Goal: Information Seeking & Learning: Check status

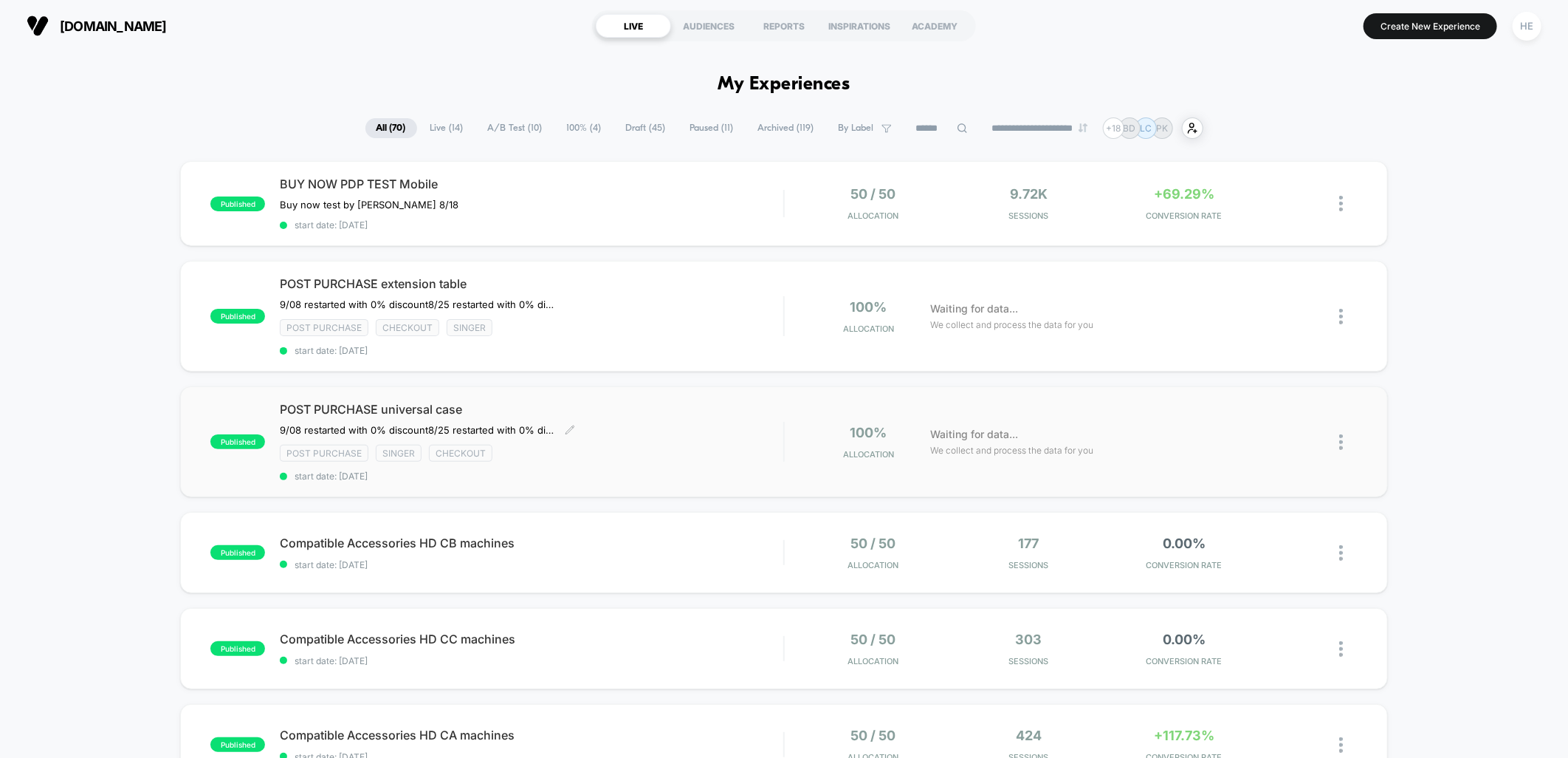
click at [633, 436] on div "POST PURCHASE universal case 9/08 restarted with 0% discount 8/25 restarted wit…" at bounding box center [531, 441] width 504 height 80
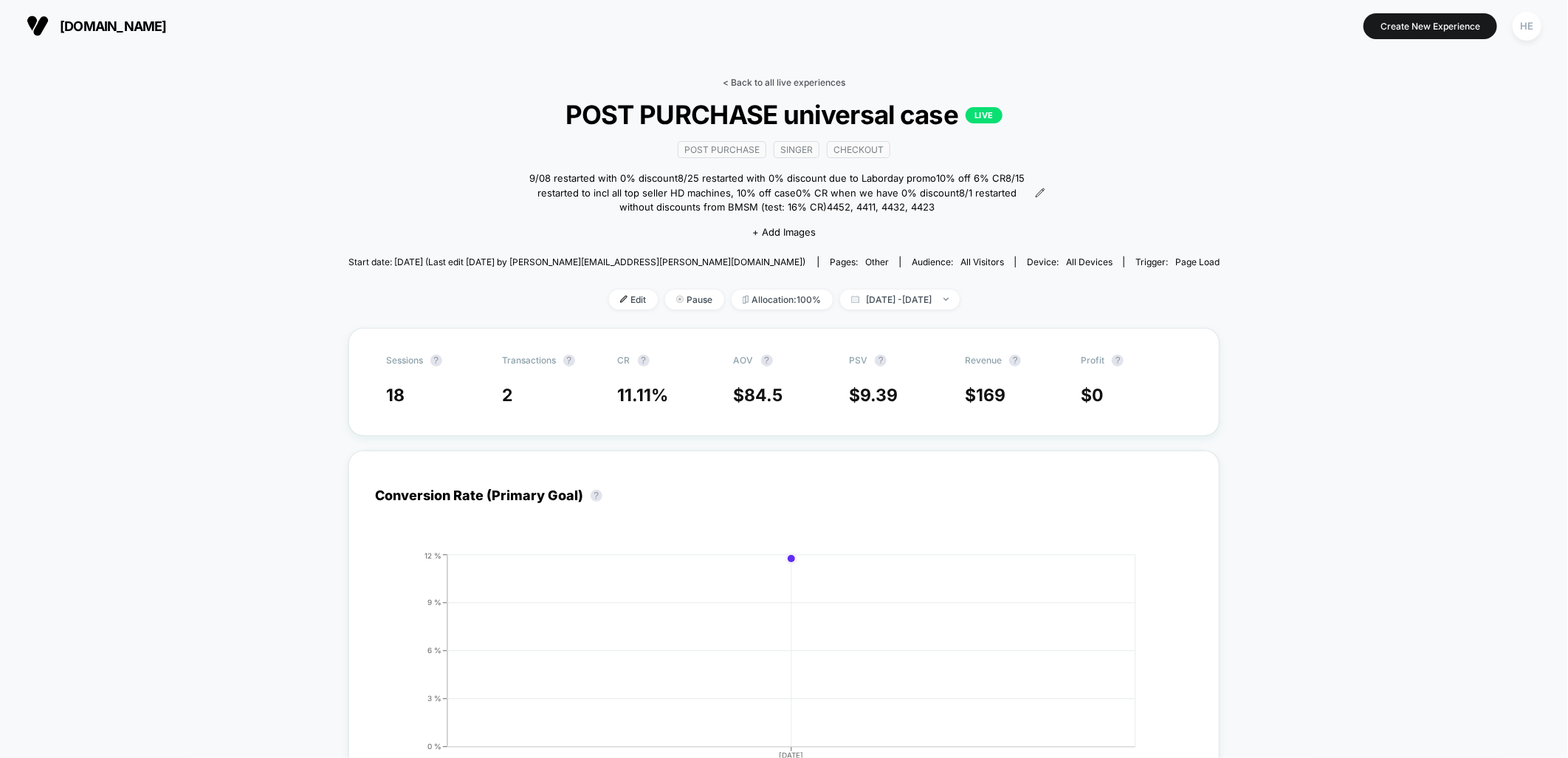
click at [747, 79] on link "< Back to all live experiences" at bounding box center [784, 82] width 123 height 11
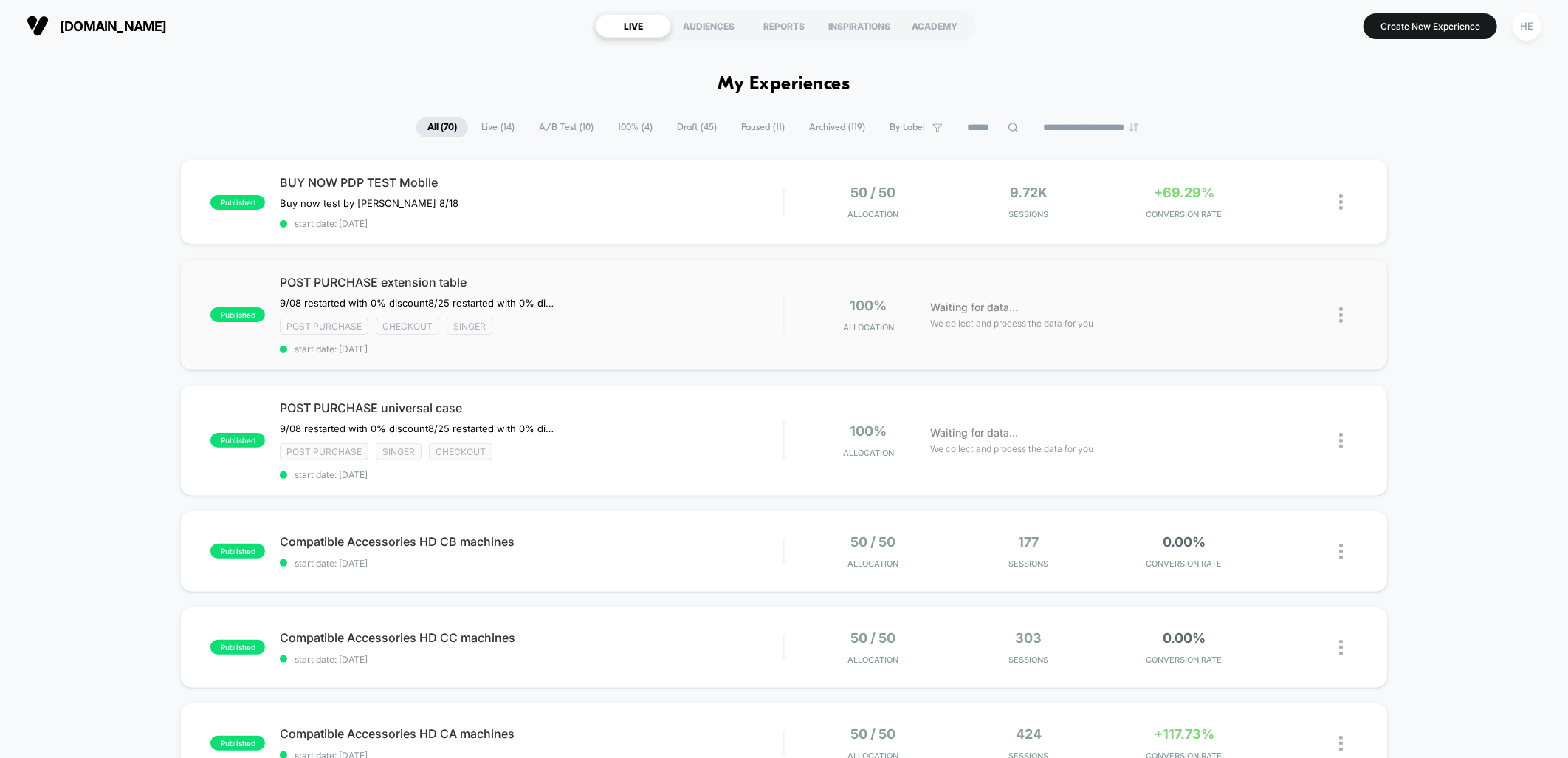
click at [623, 286] on span "POST PURCHASE extension table" at bounding box center [531, 282] width 504 height 15
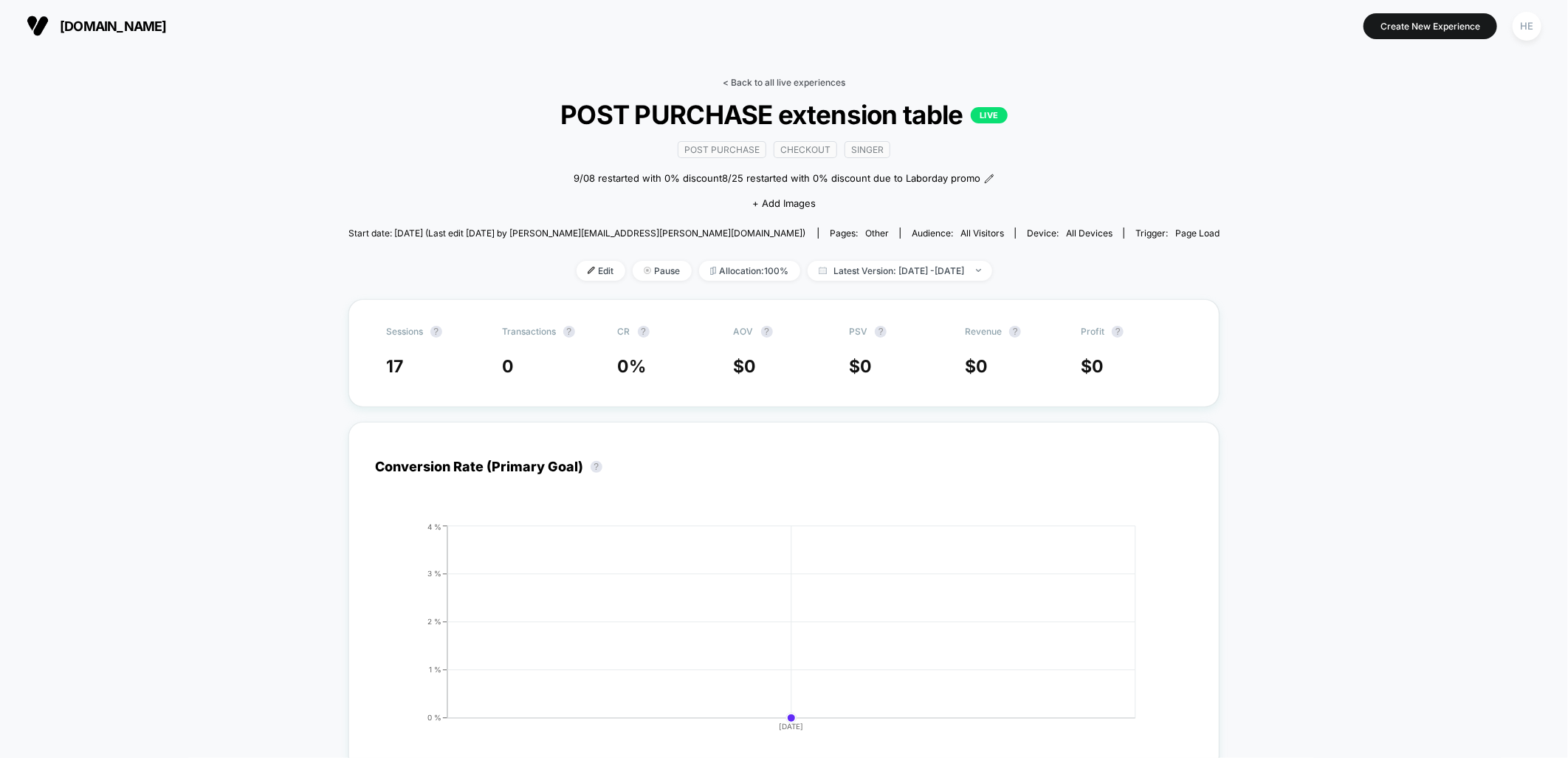
click at [758, 80] on link "< Back to all live experiences" at bounding box center [784, 82] width 123 height 11
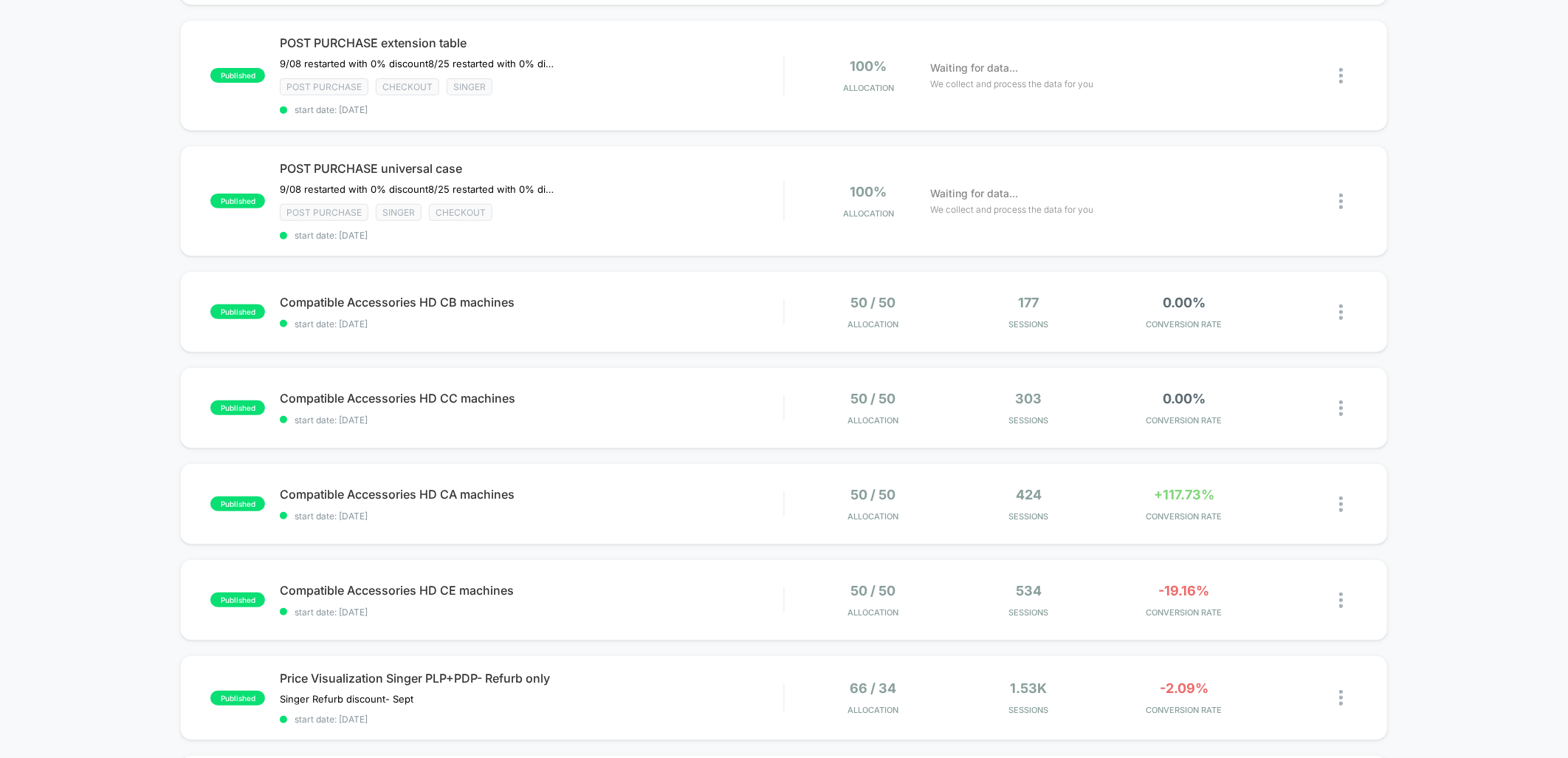
scroll to position [246, 0]
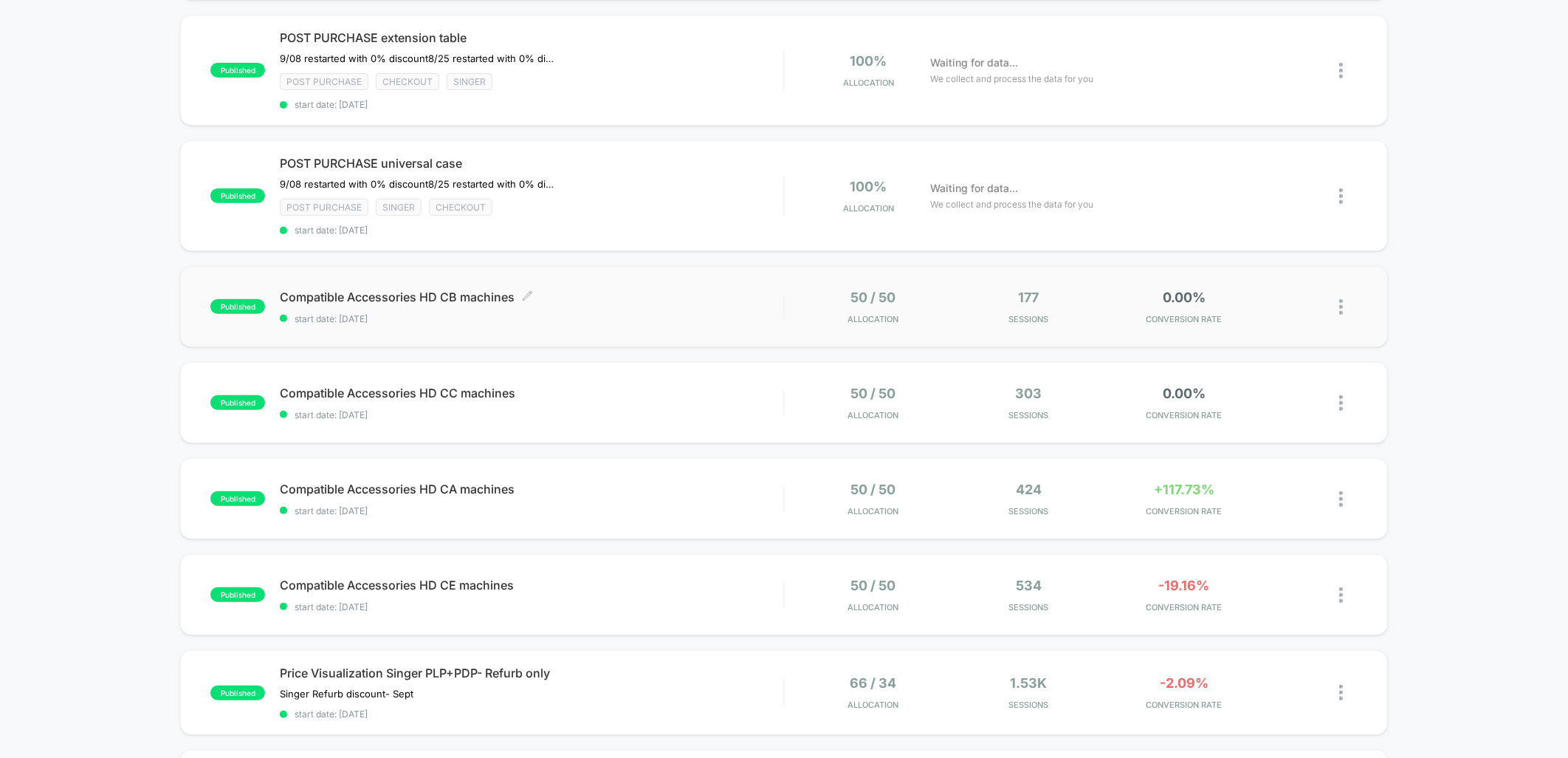
click at [630, 301] on div "Compatible Accessories HD CB machines Click to edit experience details Click to…" at bounding box center [531, 307] width 504 height 35
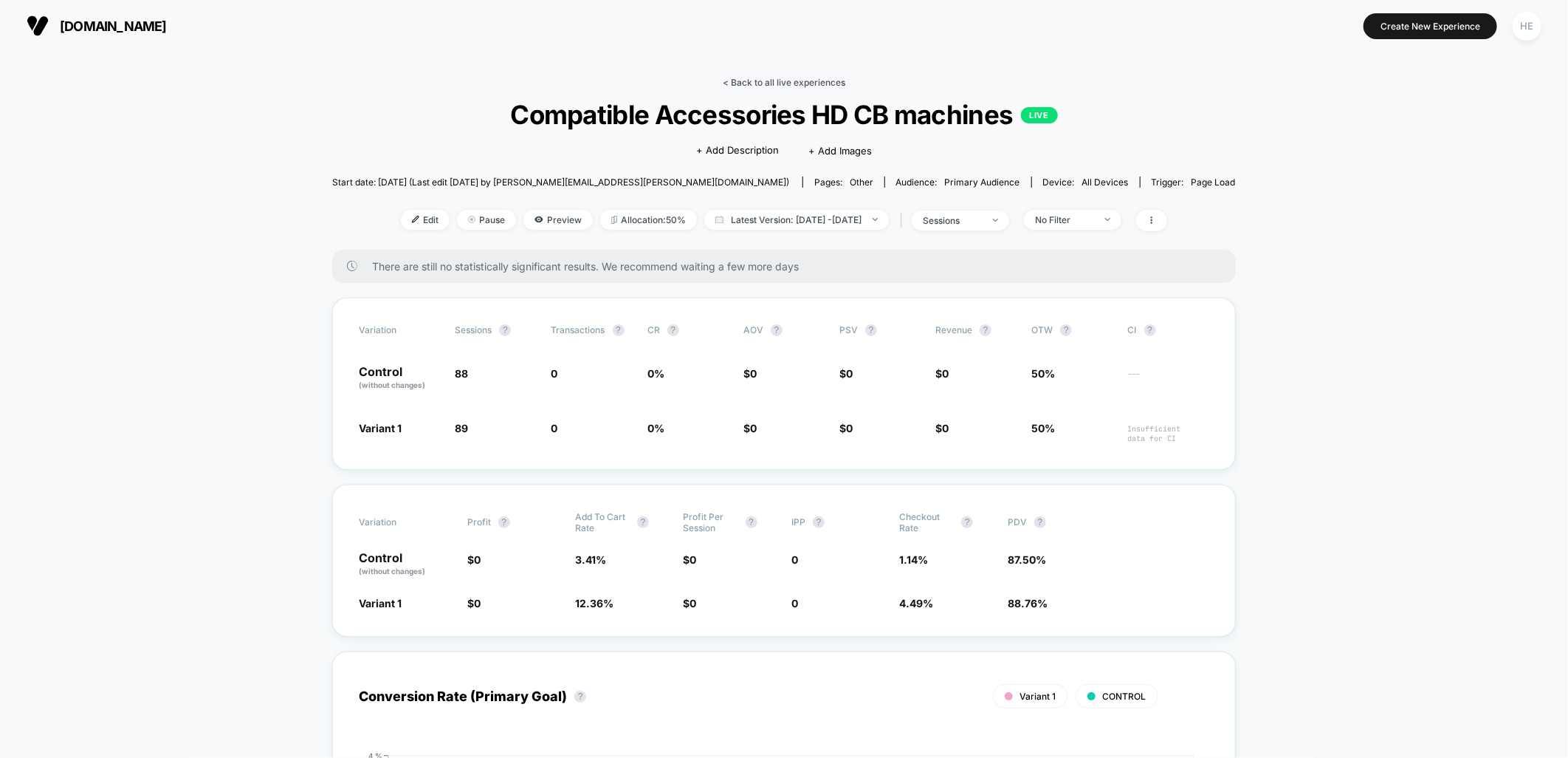
click at [747, 78] on link "< Back to all live experiences" at bounding box center [784, 82] width 123 height 11
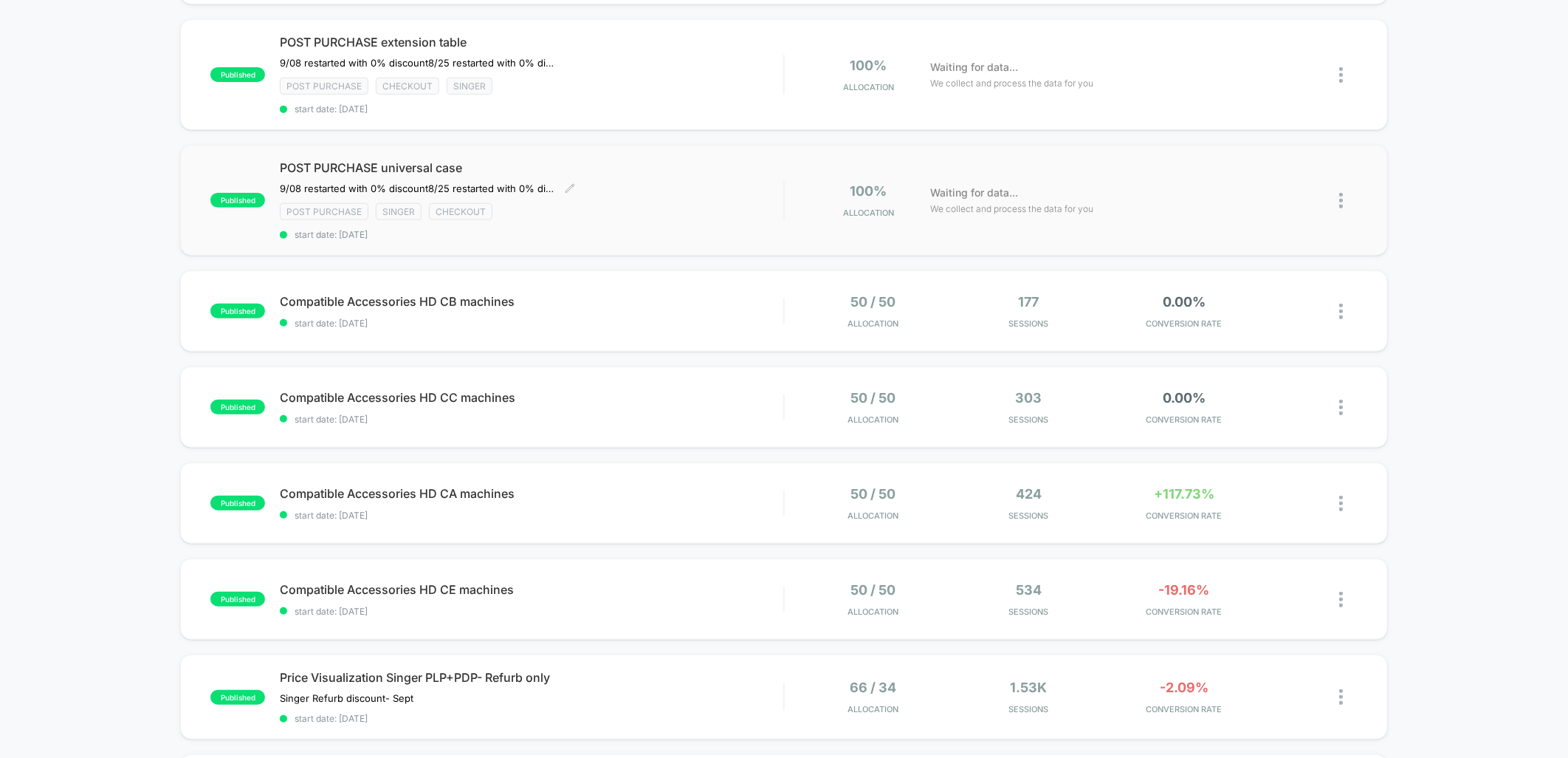
scroll to position [246, 0]
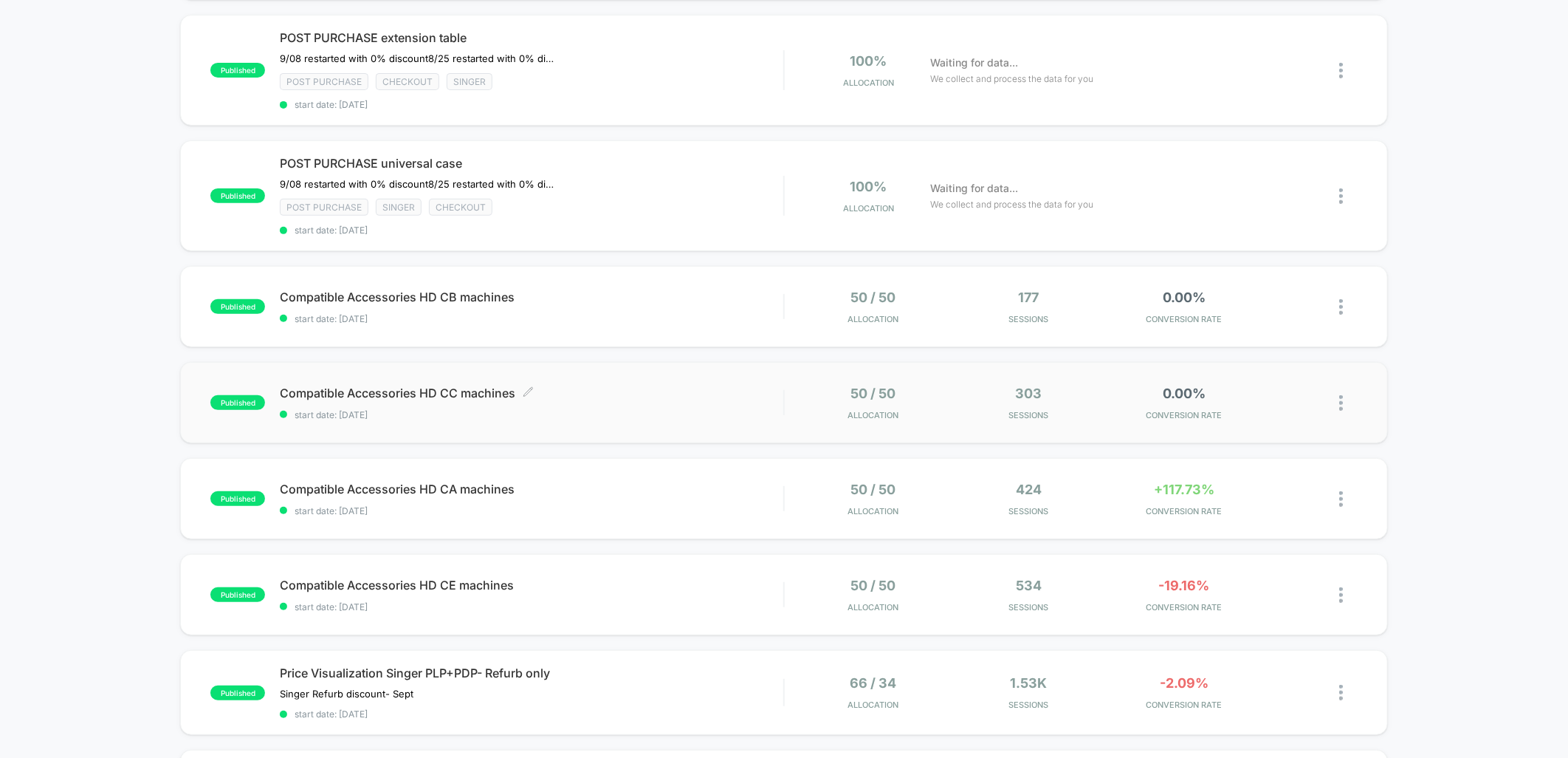
click at [724, 411] on span "start date: [DATE]" at bounding box center [531, 415] width 504 height 11
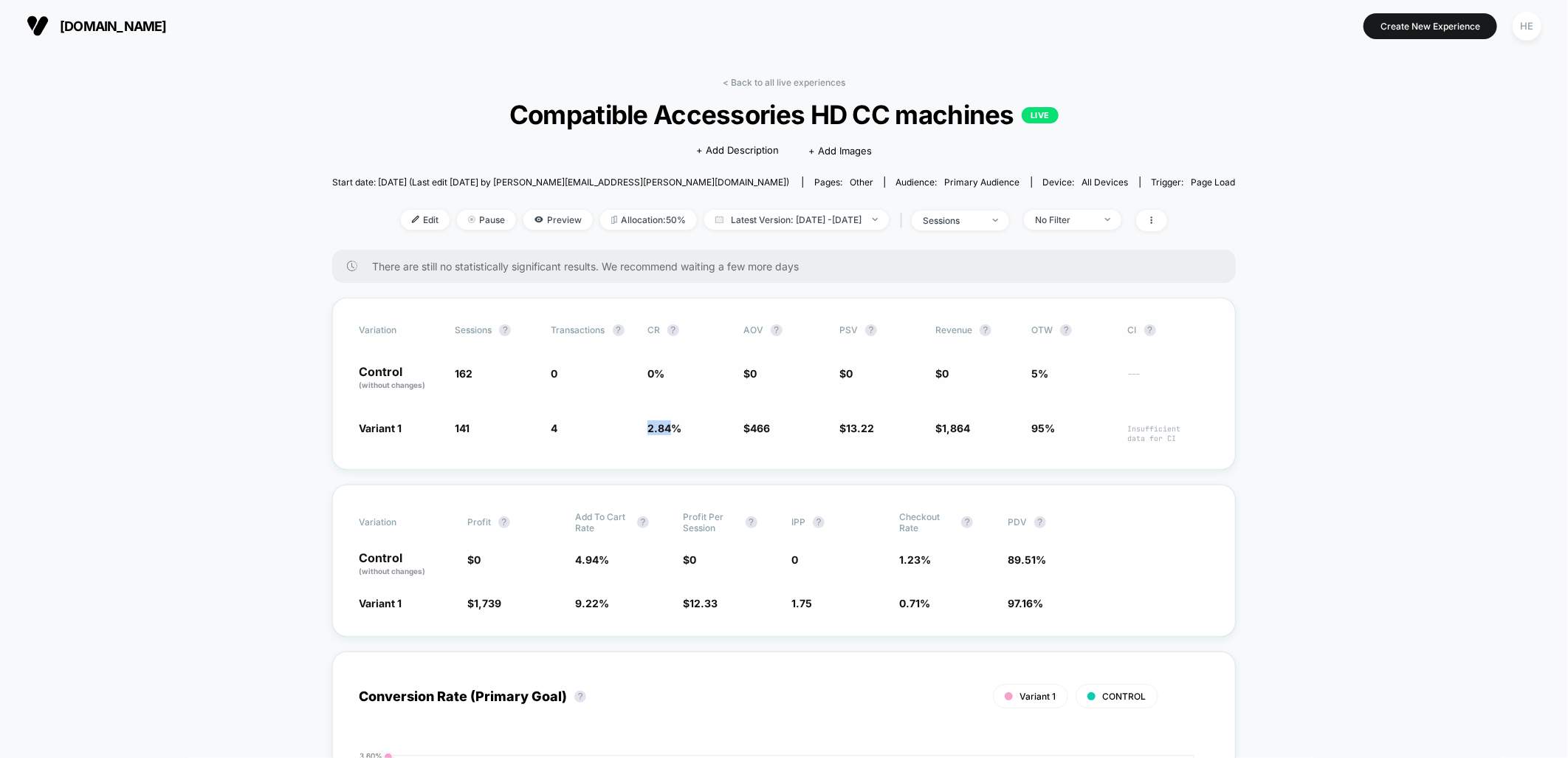
drag, startPoint x: 640, startPoint y: 426, endPoint x: 672, endPoint y: 425, distance: 32.0
click at [672, 425] on div "Variant 1 141 - 13 % 4 2.84 % $ 466 $ 13.22 $ 1,864 95% Insufficient data for CI" at bounding box center [784, 431] width 851 height 23
drag, startPoint x: 672, startPoint y: 425, endPoint x: 661, endPoint y: 429, distance: 11.7
click at [672, 425] on span "2.84 %" at bounding box center [664, 428] width 34 height 12
click at [791, 82] on link "< Back to all live experiences" at bounding box center [784, 82] width 123 height 11
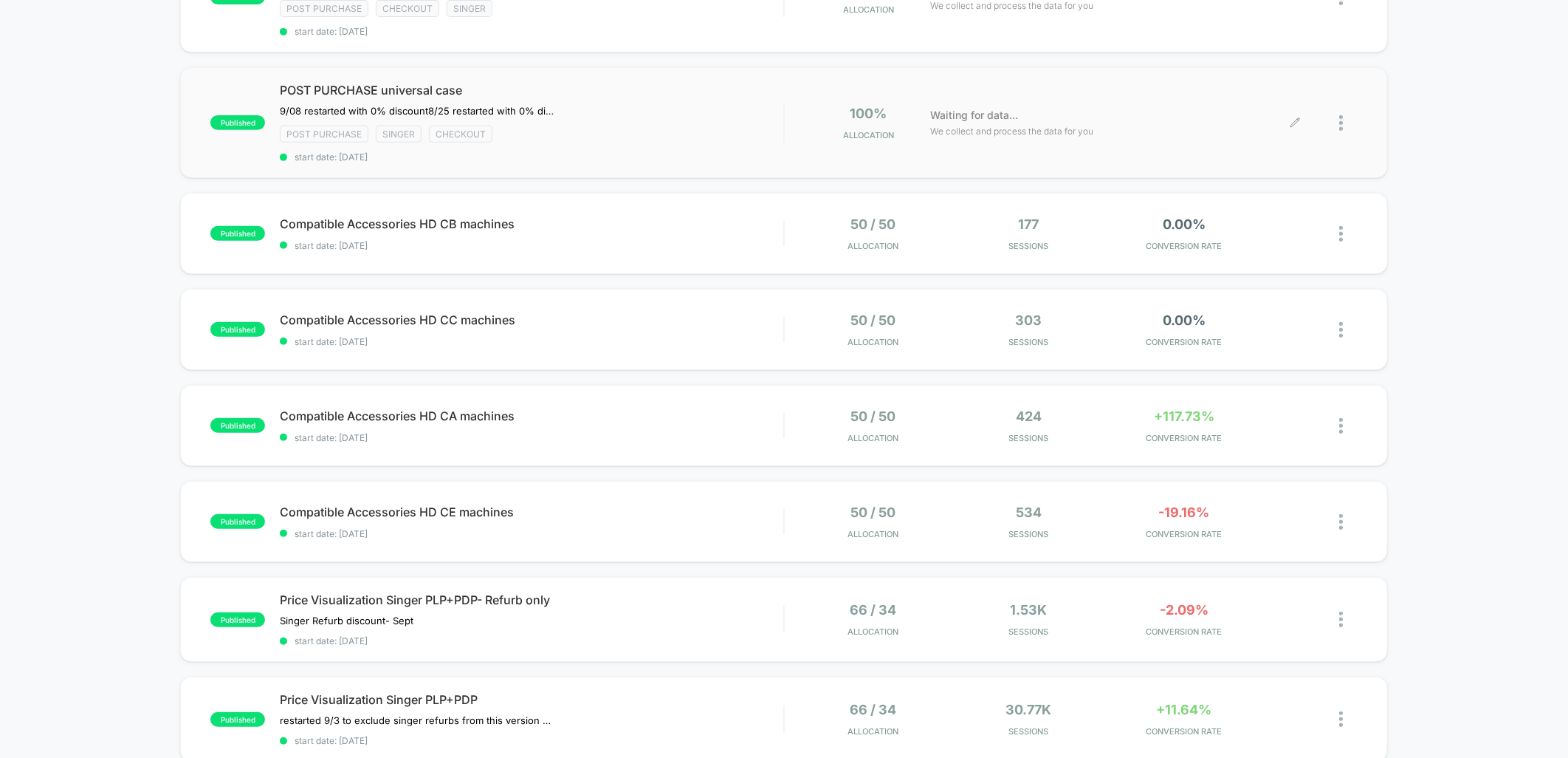
scroll to position [328, 0]
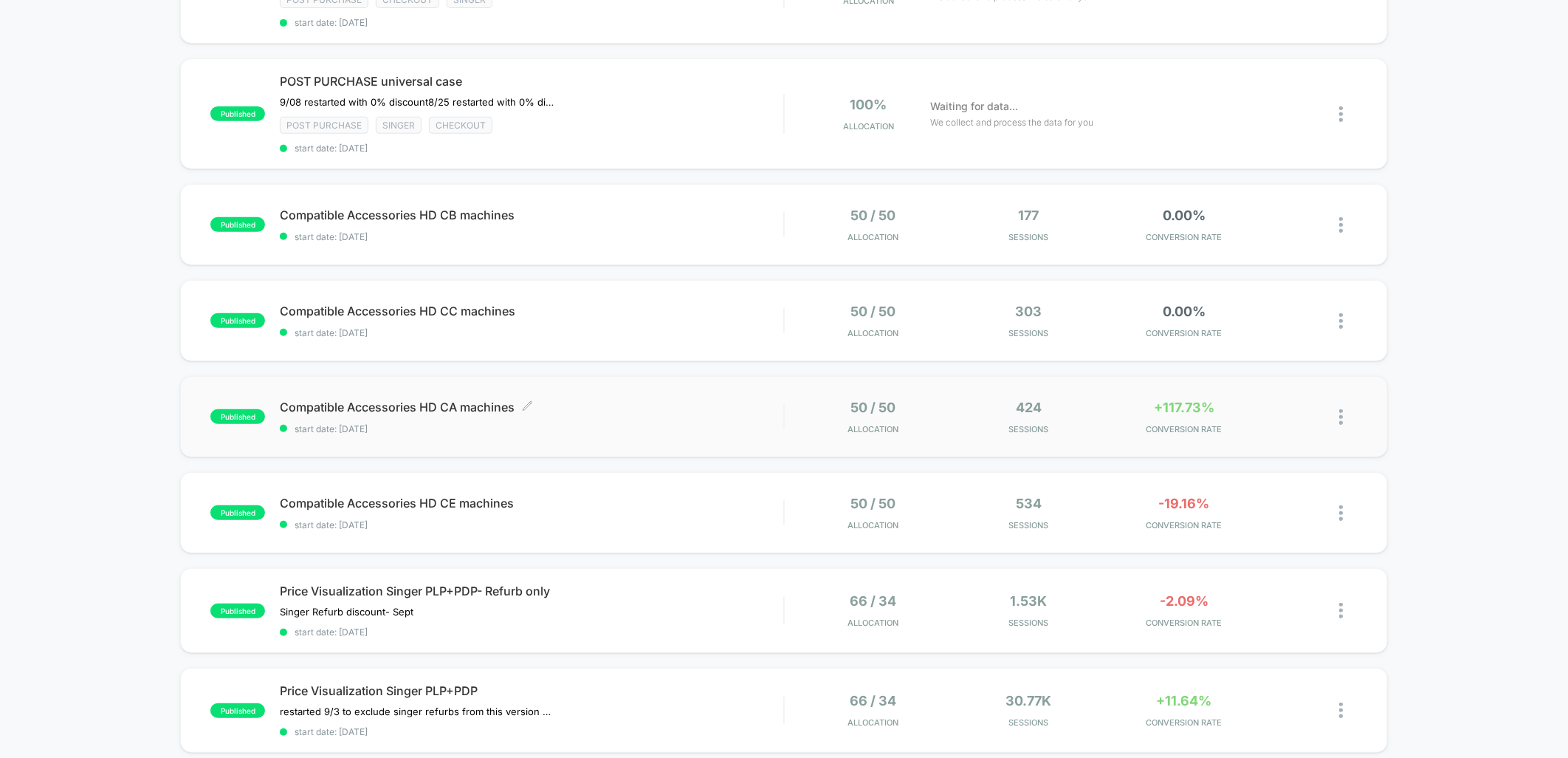
click at [682, 407] on span "Compatible Accessories HD CA machines Click to edit experience details" at bounding box center [531, 406] width 504 height 15
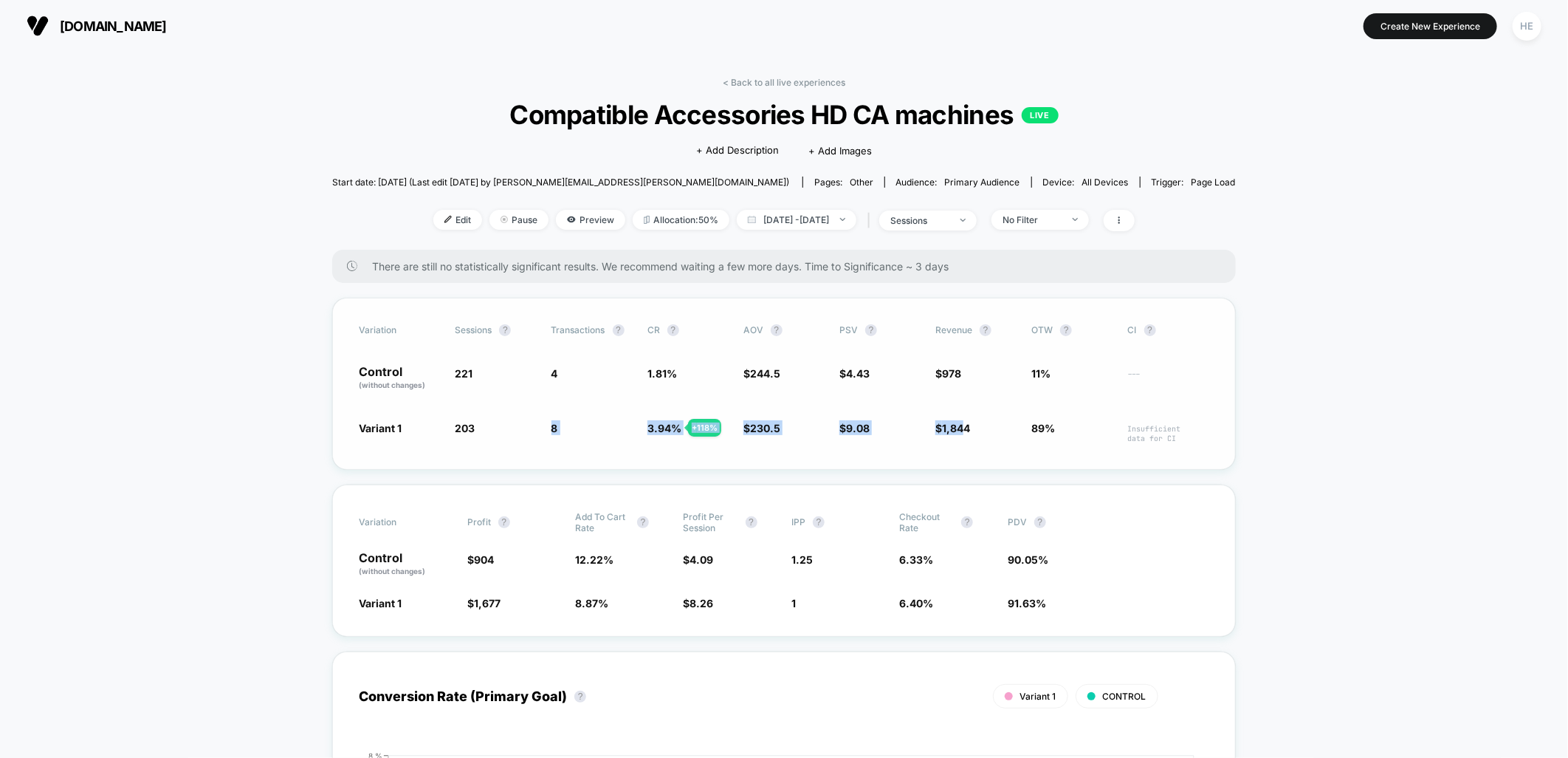
drag, startPoint x: 546, startPoint y: 429, endPoint x: 964, endPoint y: 424, distance: 418.0
click at [964, 424] on div "Variant 1 203 - 8.1 % 8 + 118 % 3.94 % + 118 % $ 230.5 - 5.7 % $ 9.08 + 105 % $…" at bounding box center [784, 431] width 851 height 23
click at [794, 83] on link "< Back to all live experiences" at bounding box center [784, 82] width 123 height 11
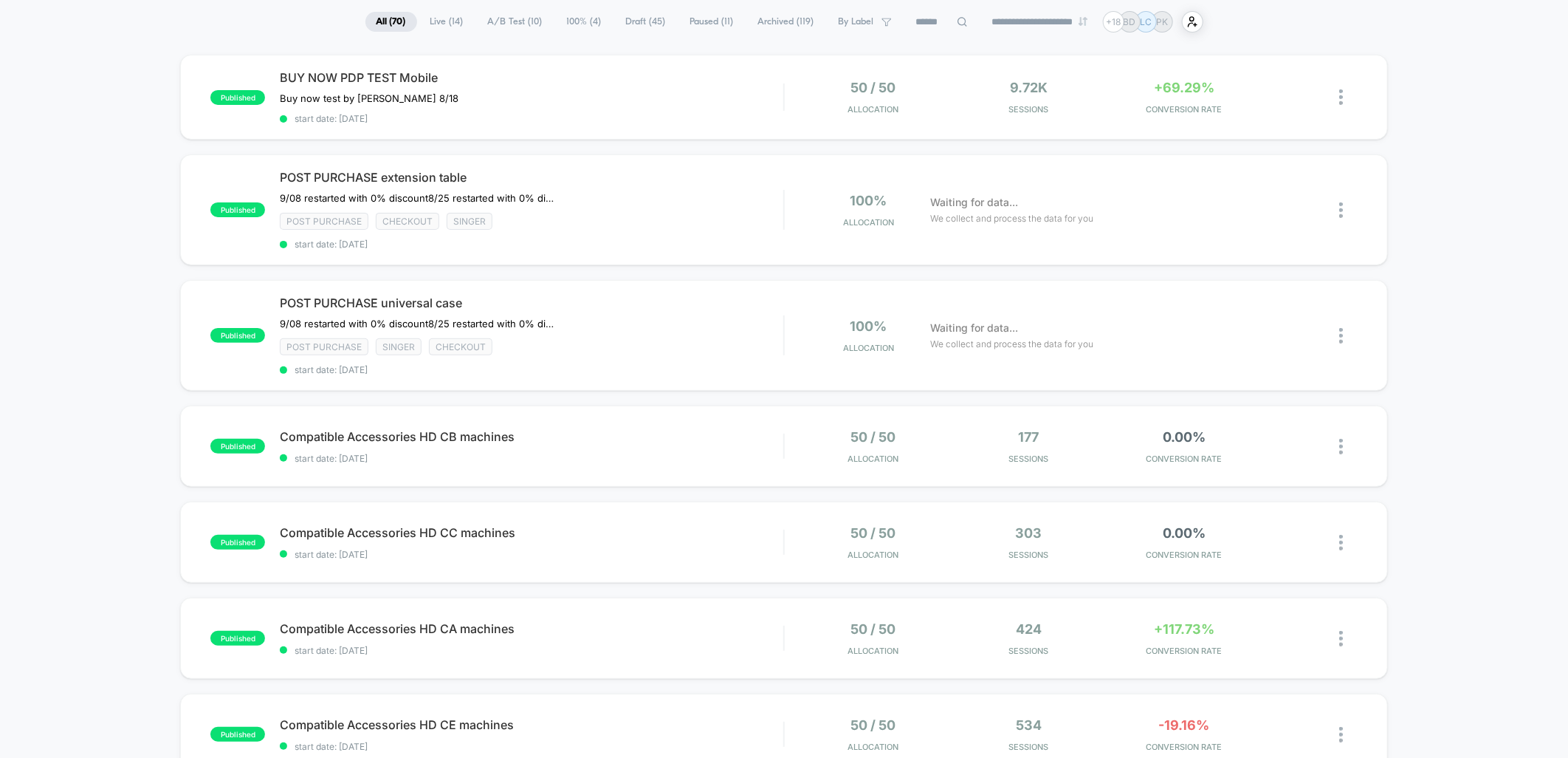
scroll to position [246, 0]
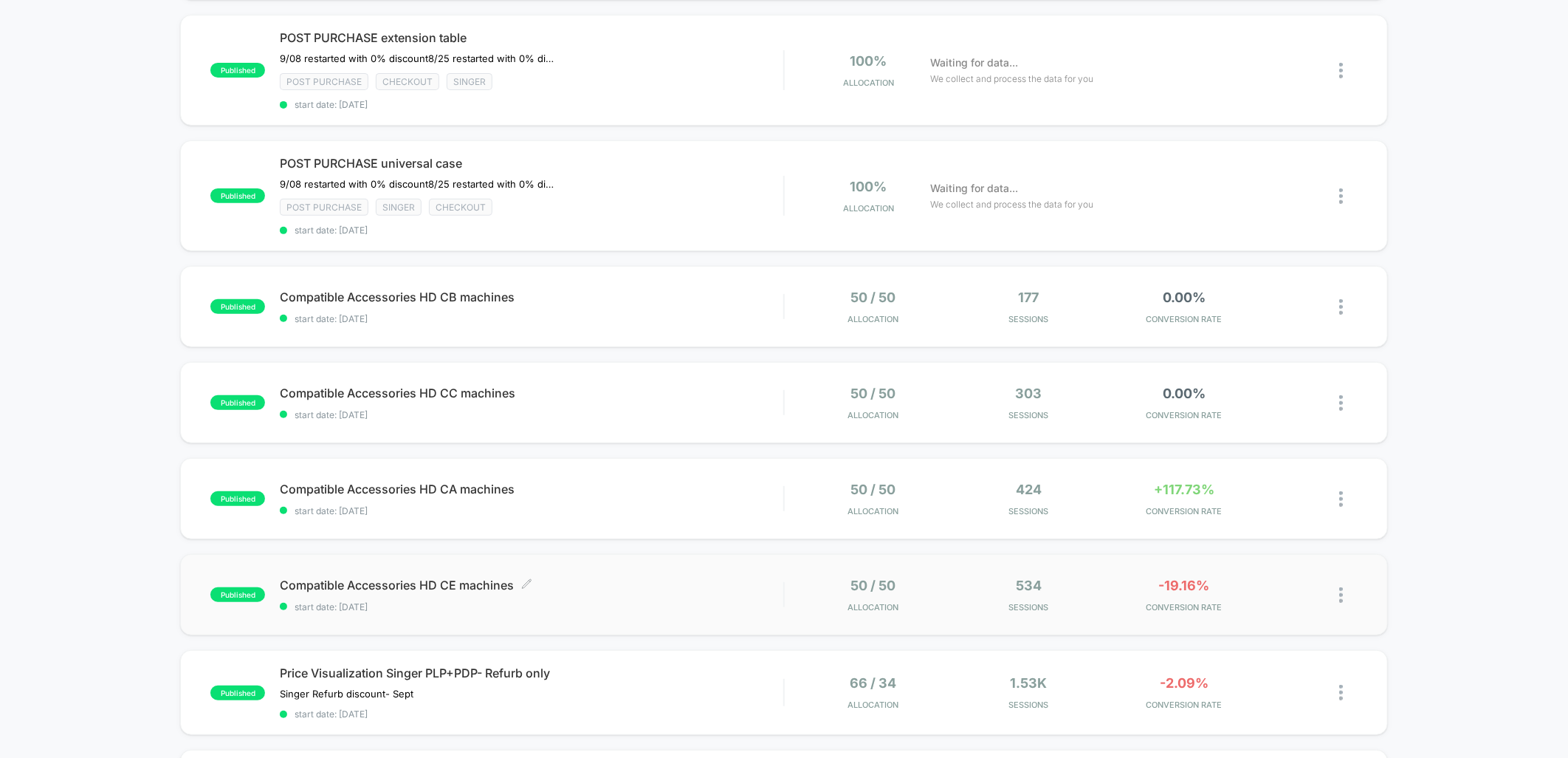
click at [670, 601] on span "start date: [DATE]" at bounding box center [531, 607] width 504 height 11
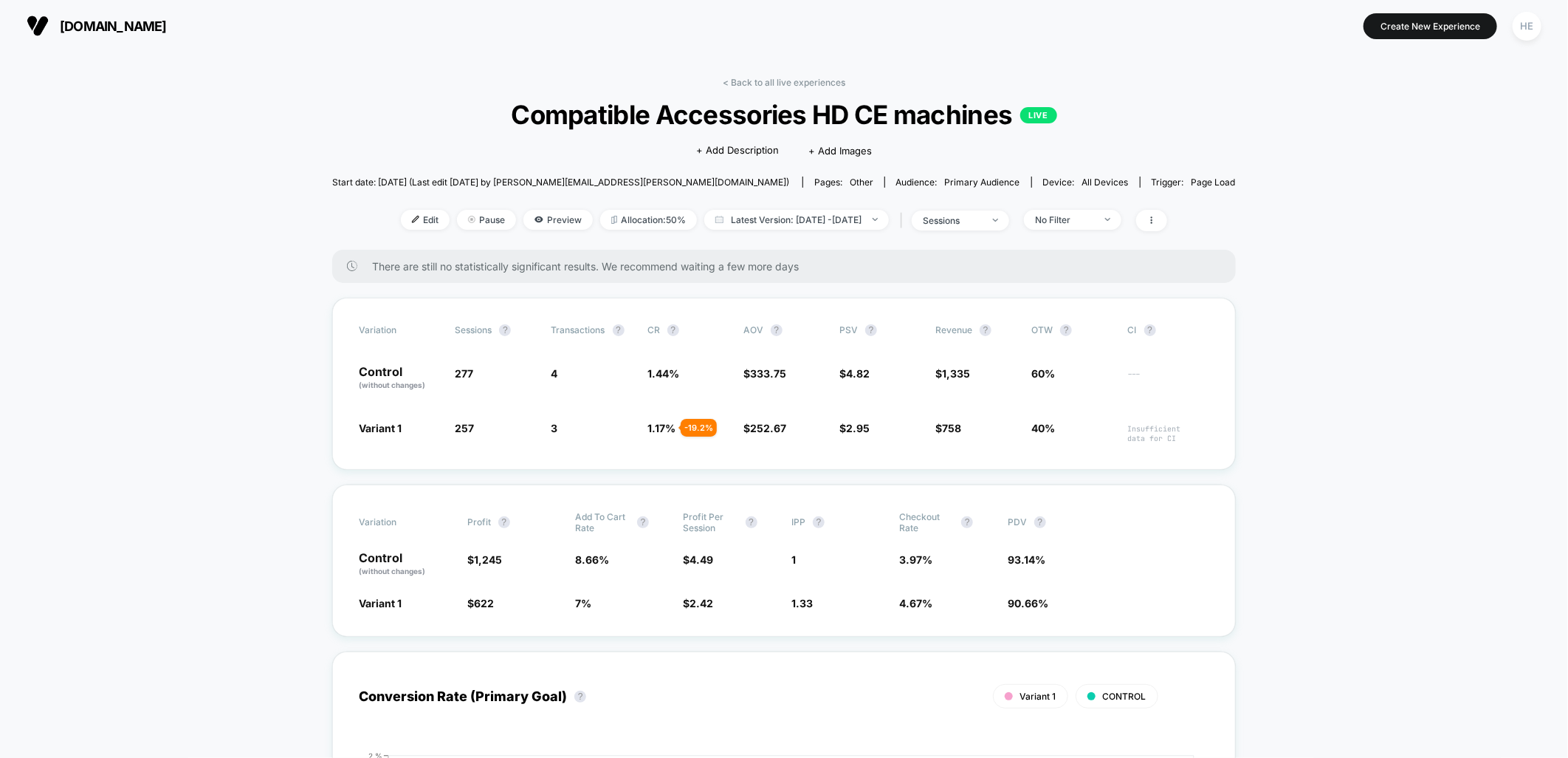
click at [803, 80] on link "< Back to all live experiences" at bounding box center [784, 82] width 123 height 11
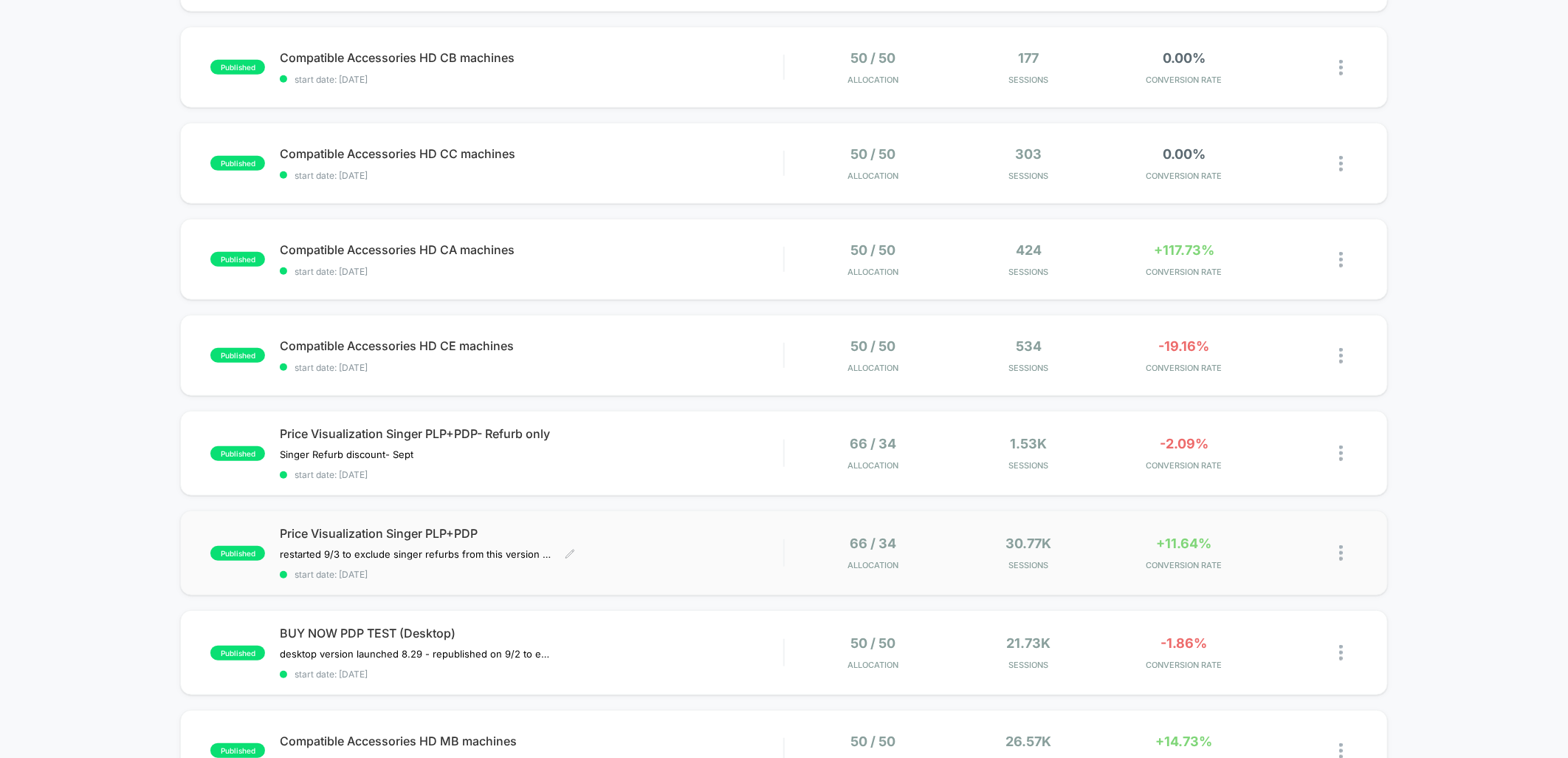
scroll to position [574, 0]
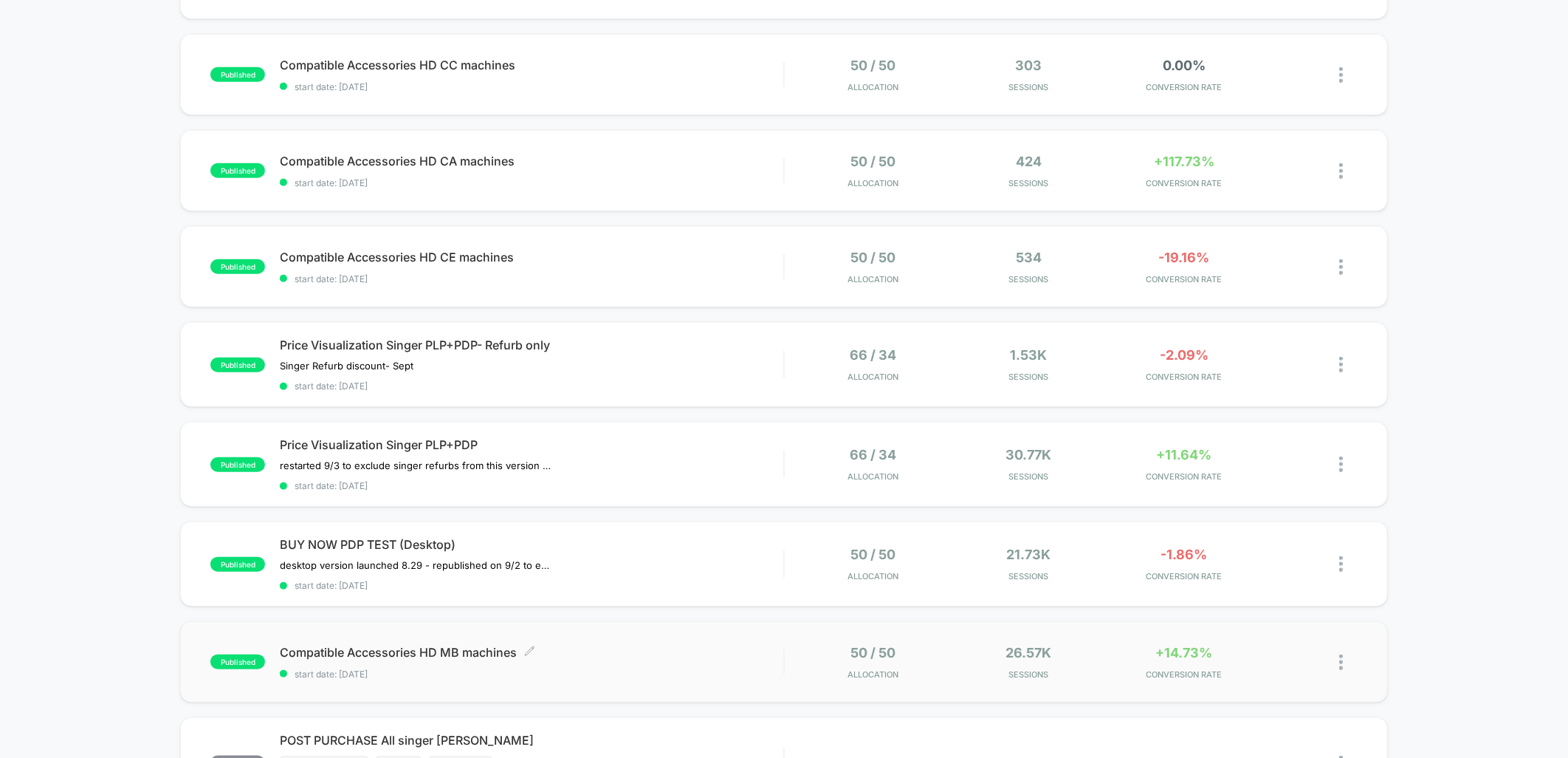
click at [650, 653] on div "Compatible Accessories HD MB machines Click to edit experience details Click to…" at bounding box center [531, 662] width 504 height 35
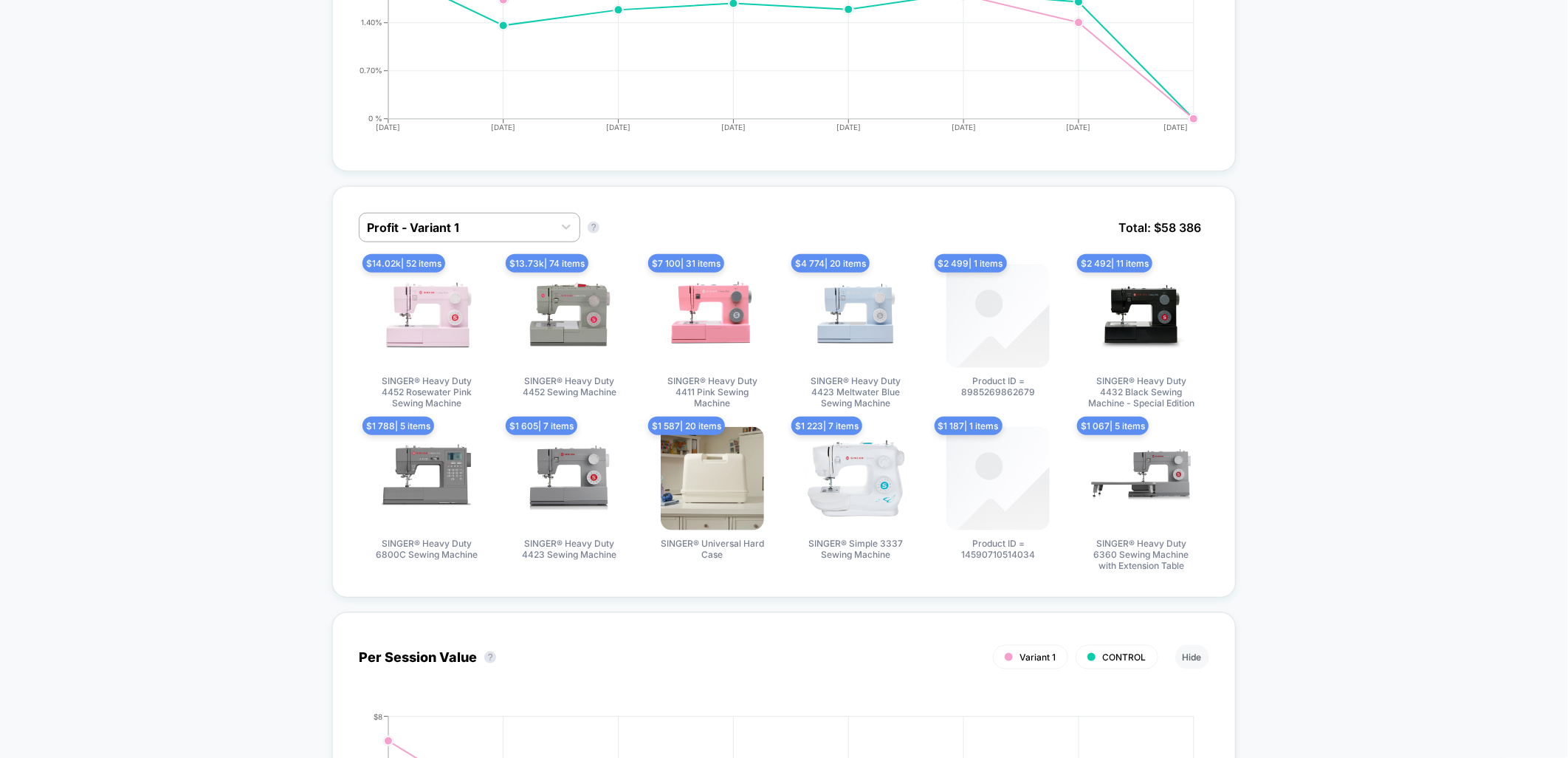
scroll to position [1394, 0]
